Goal: Task Accomplishment & Management: Complete application form

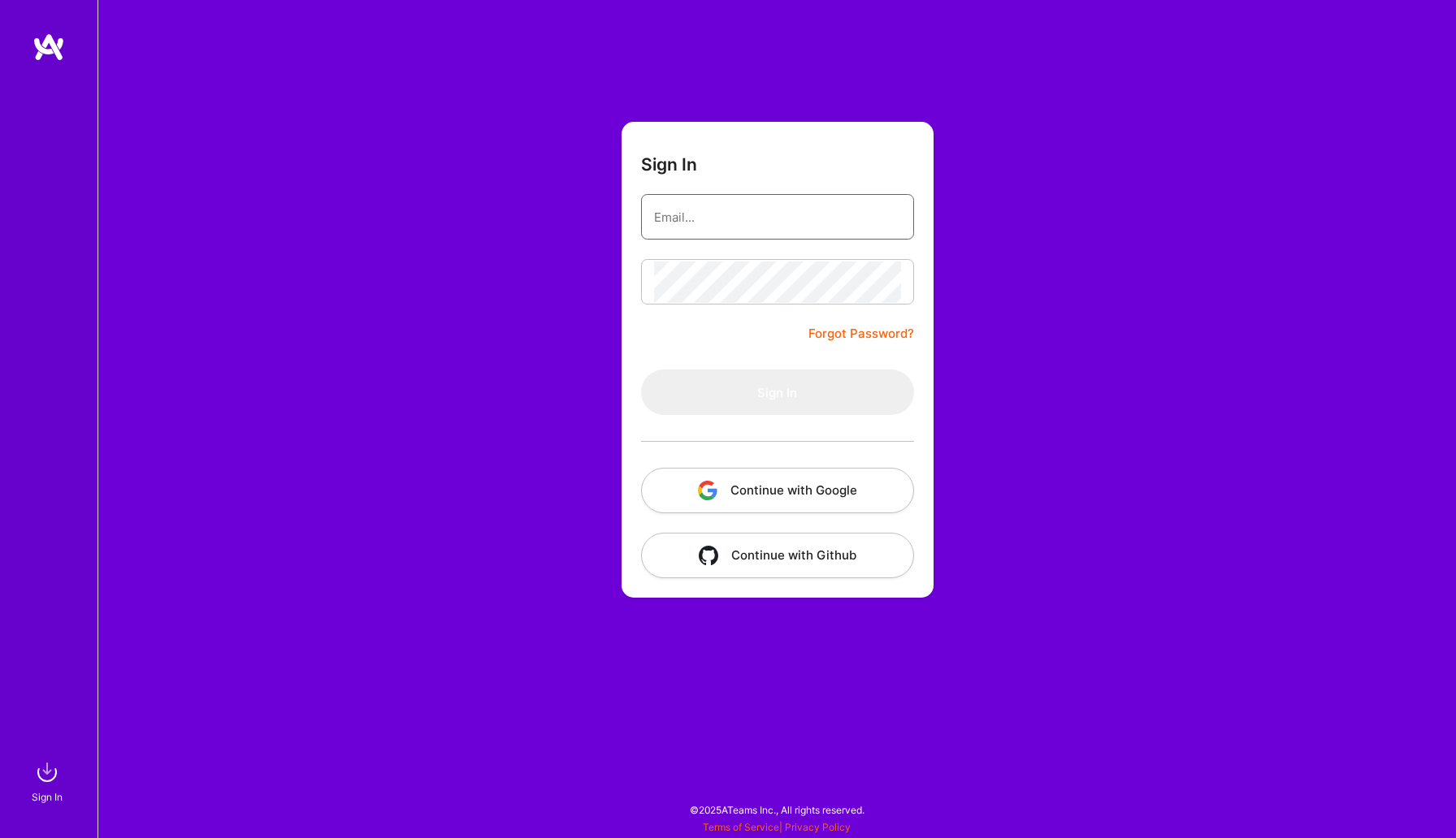
click at [708, 225] on input "email" at bounding box center [777, 218] width 247 height 42
type input "[EMAIL_ADDRESS][DOMAIN_NAME]"
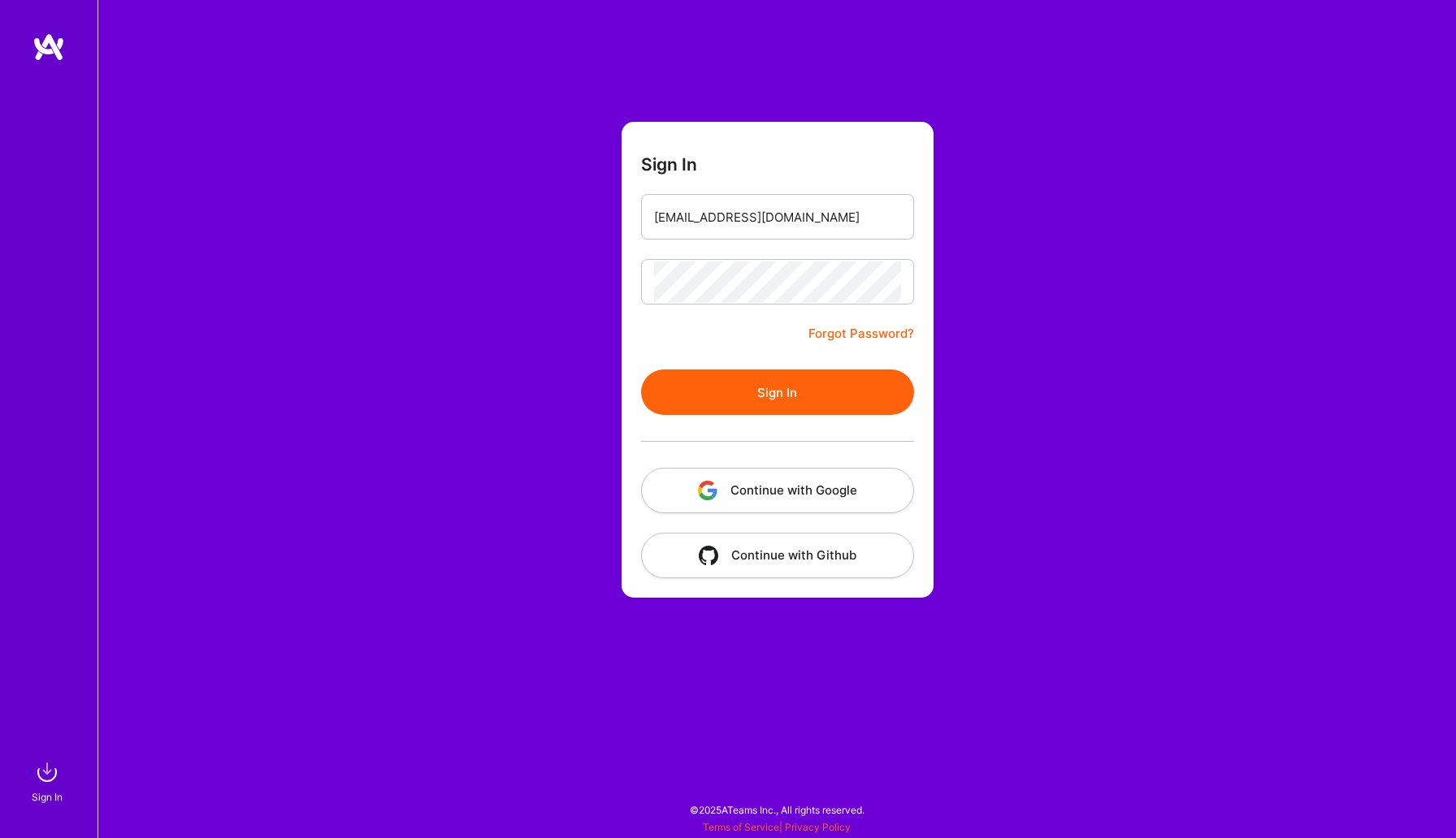
click at [704, 372] on button "Sign In" at bounding box center [778, 393] width 273 height 45
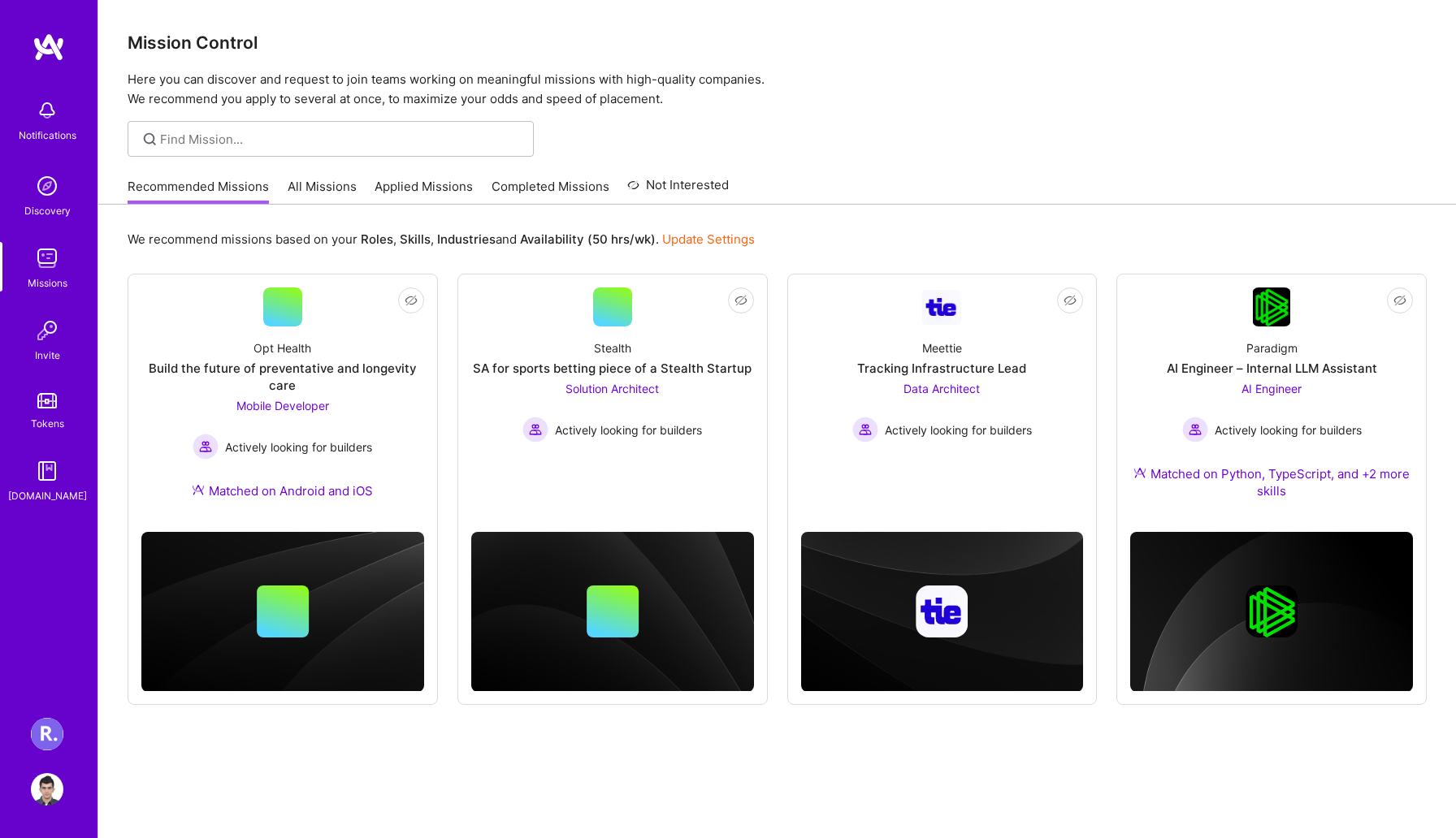
click at [327, 184] on link "All Missions" at bounding box center [322, 191] width 69 height 26
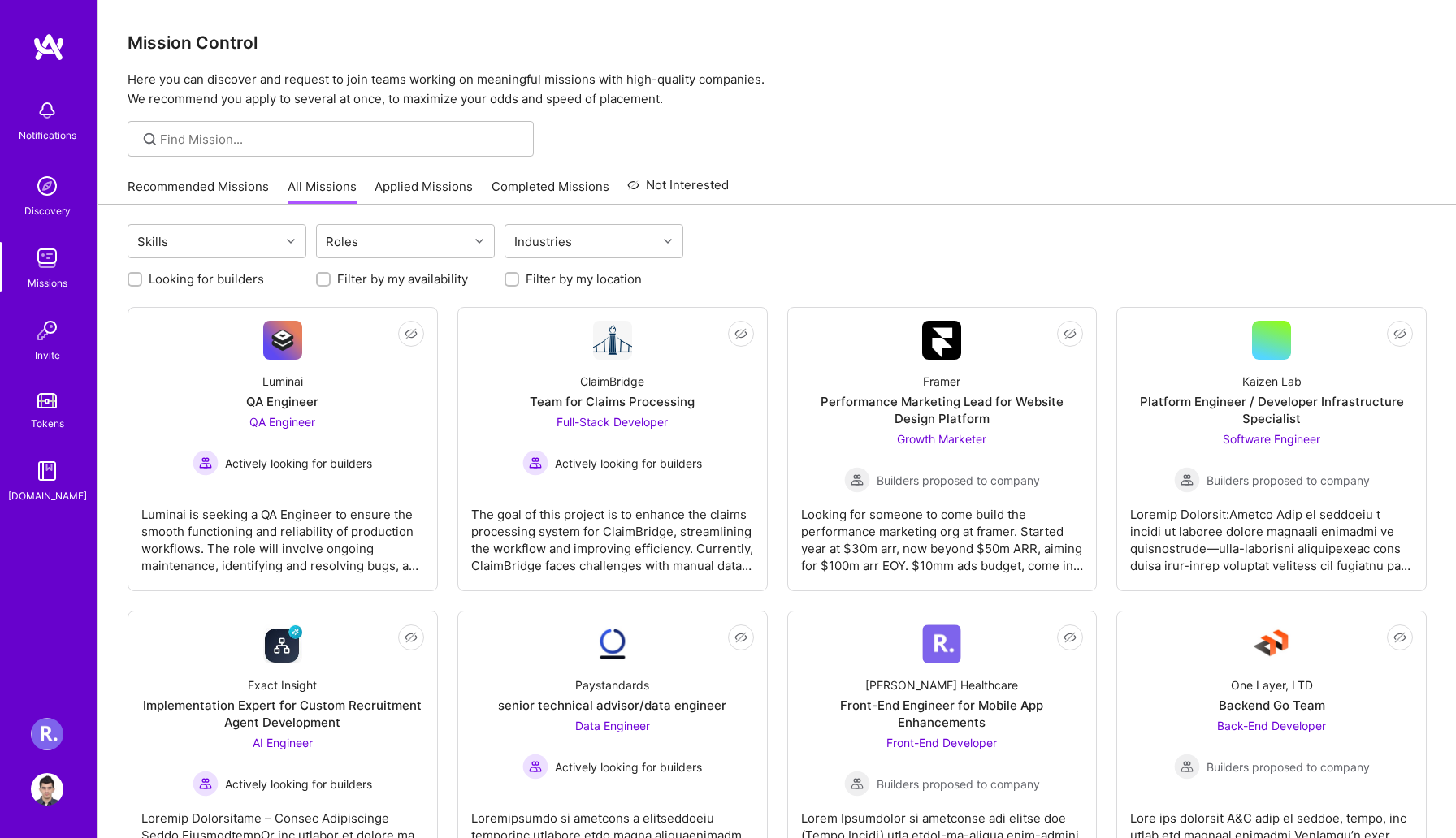
click at [227, 184] on link "Recommended Missions" at bounding box center [198, 191] width 141 height 26
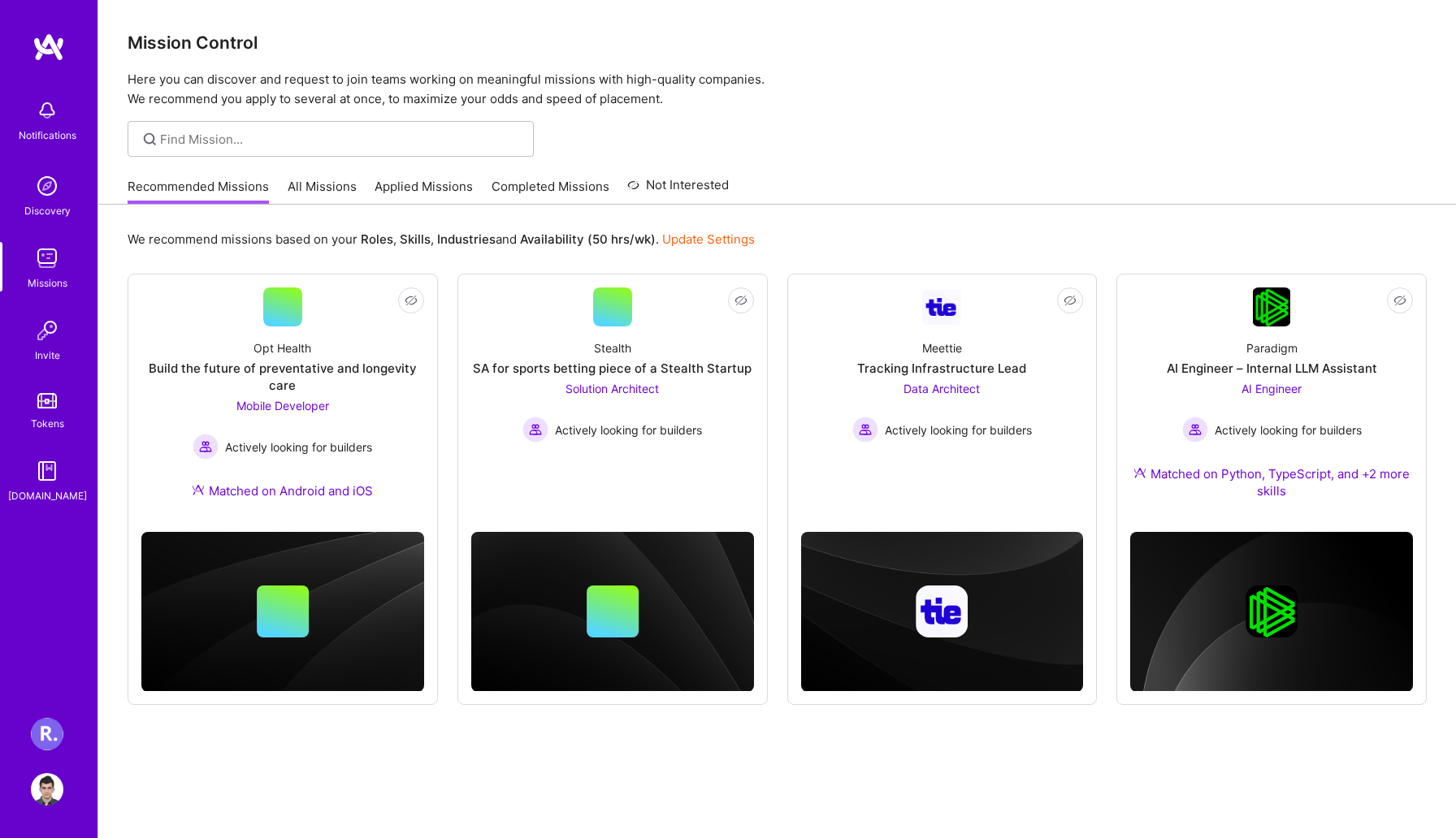
click at [430, 187] on link "Applied Missions" at bounding box center [424, 191] width 98 height 26
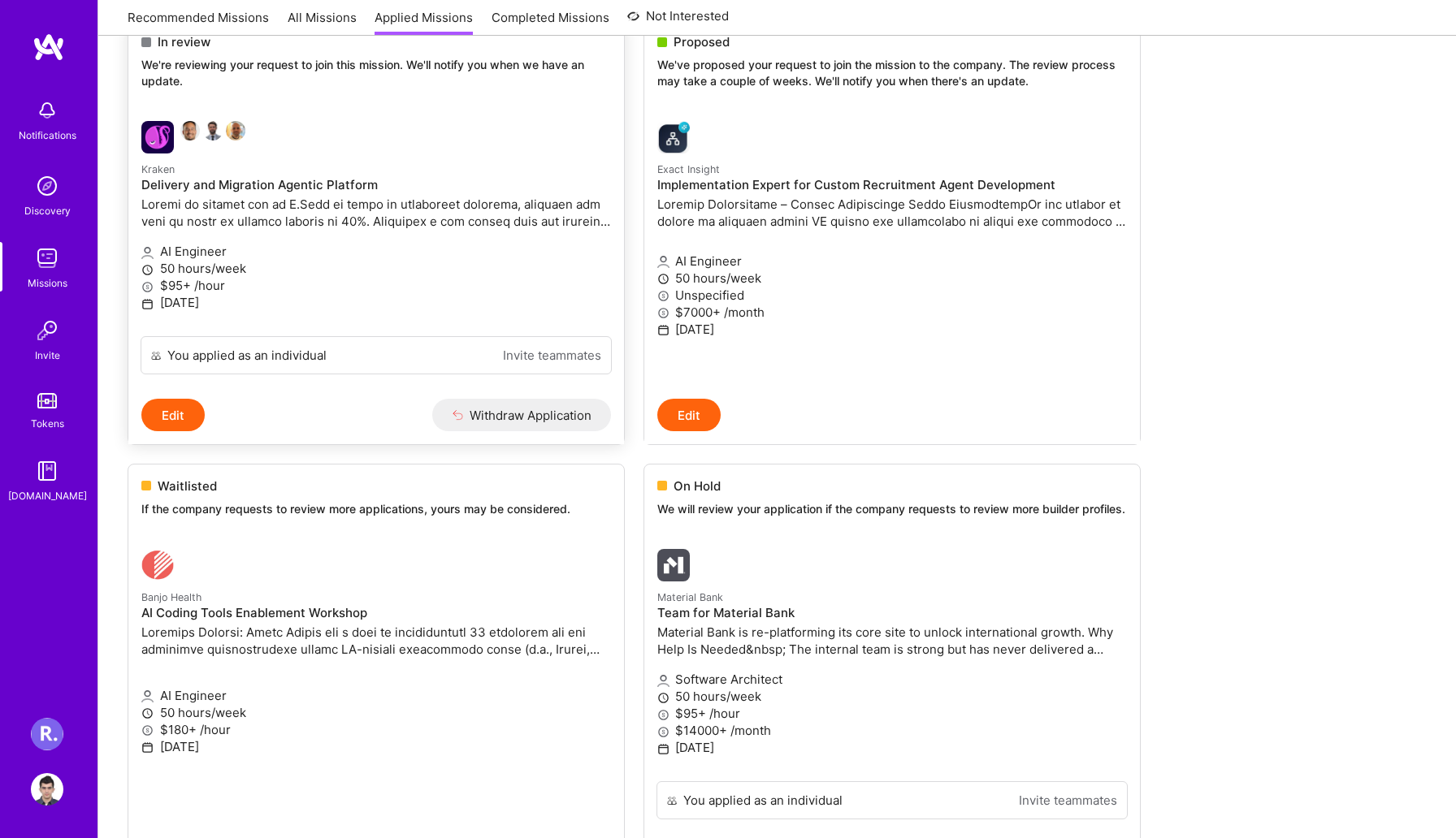
scroll to position [55, 0]
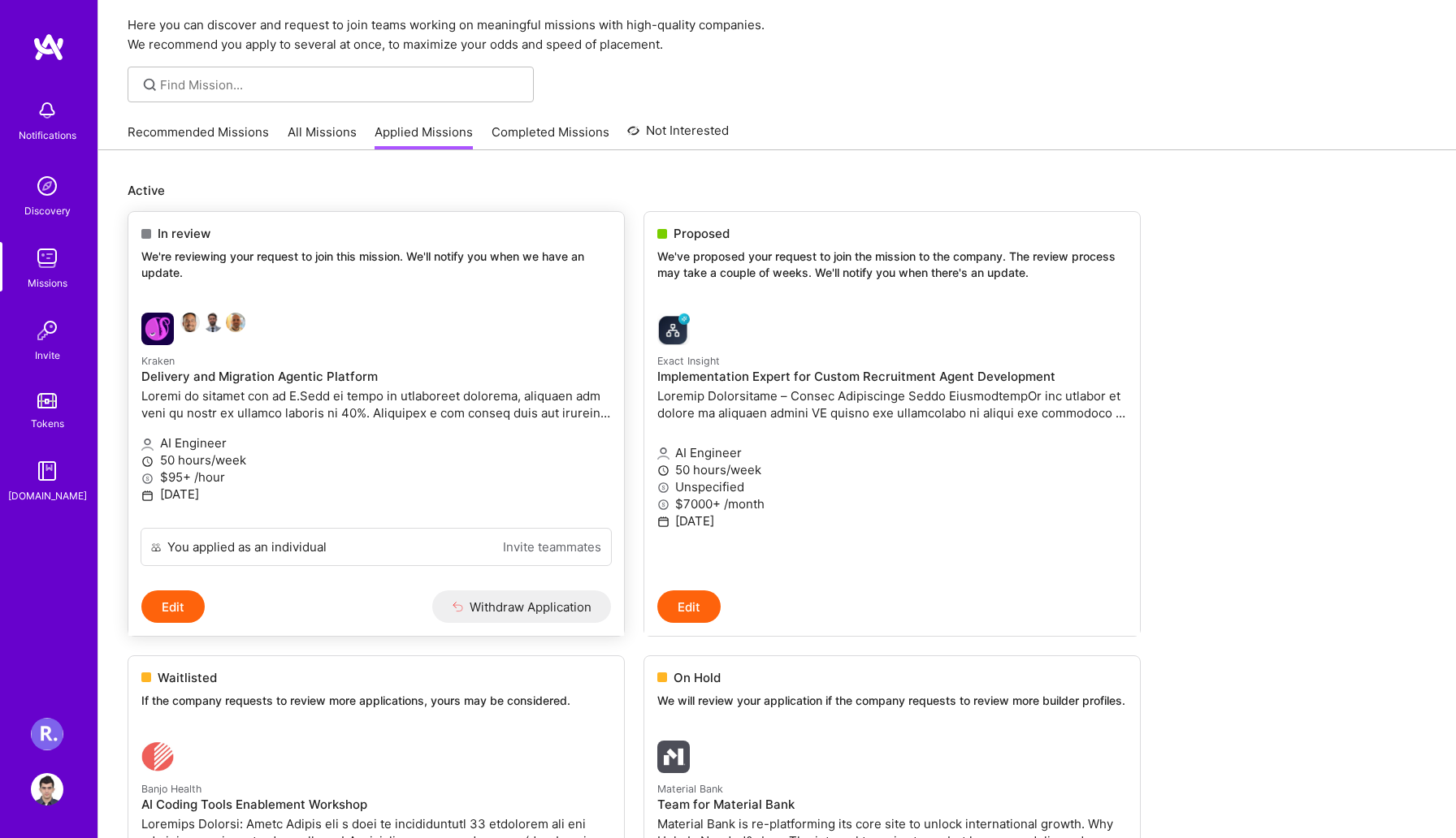
click at [298, 381] on h4 "Delivery and Migration Agentic Platform" at bounding box center [376, 376] width 469 height 14
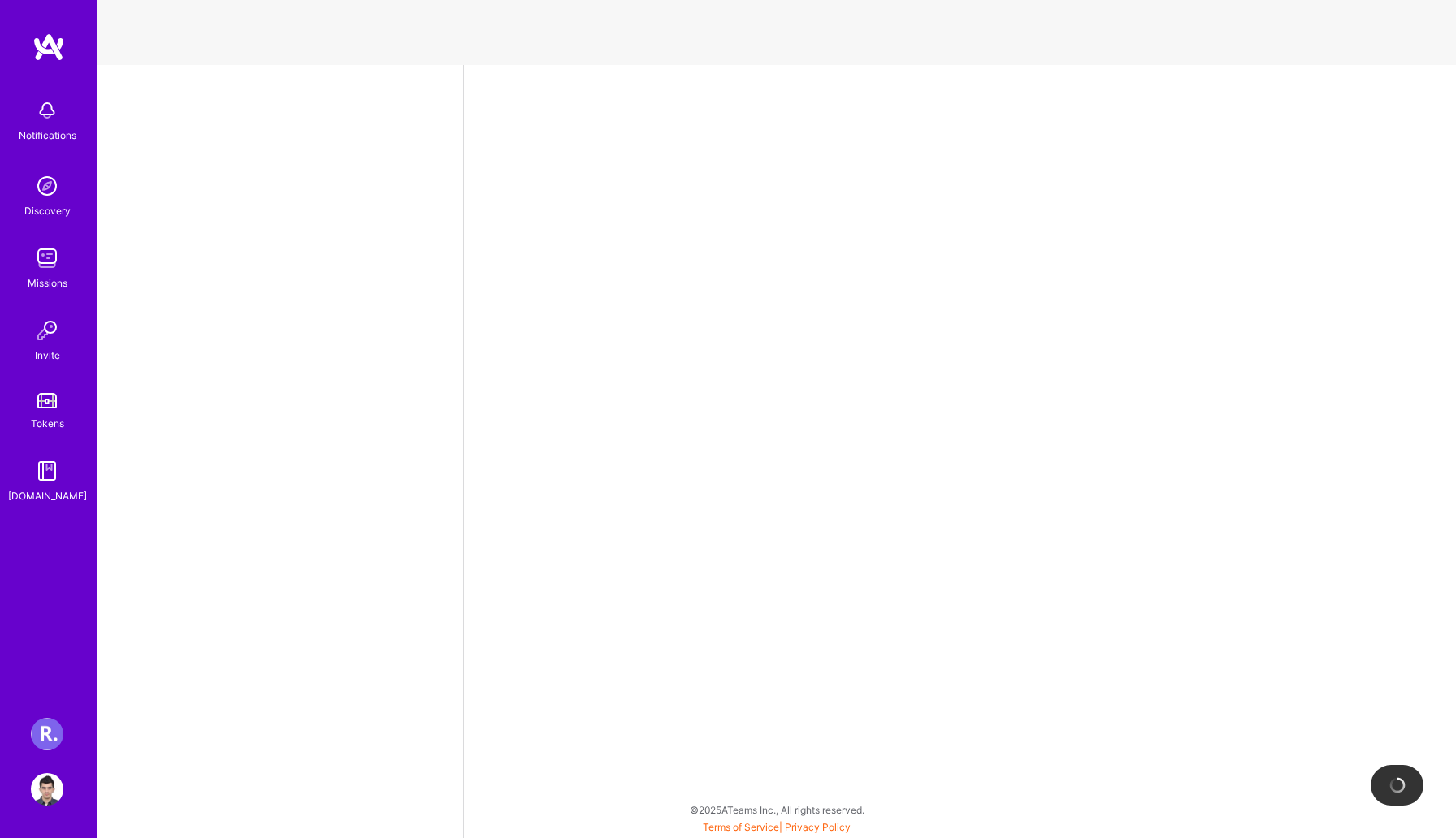
select select "AE"
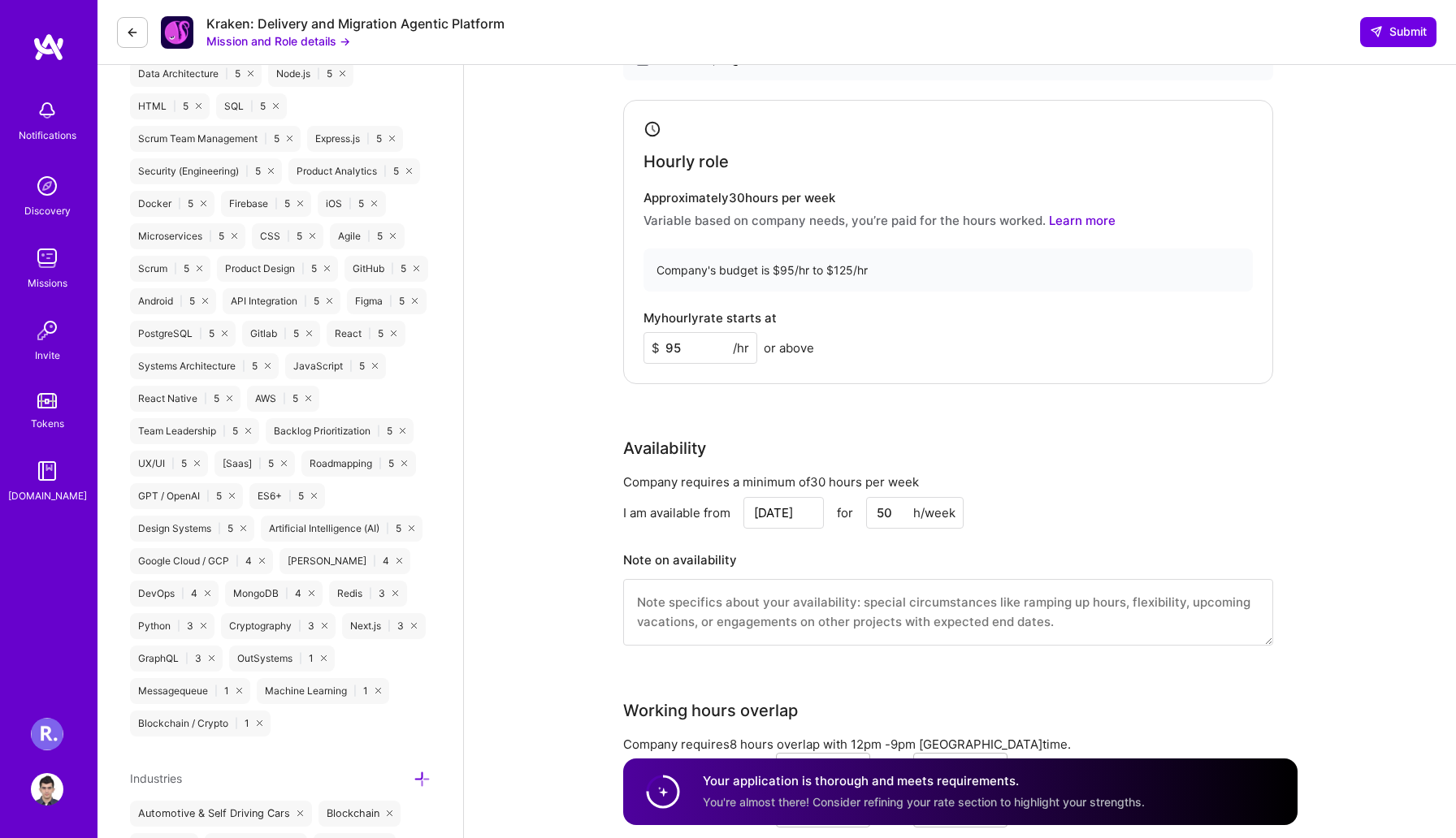
scroll to position [1206, 0]
